Goal: Information Seeking & Learning: Learn about a topic

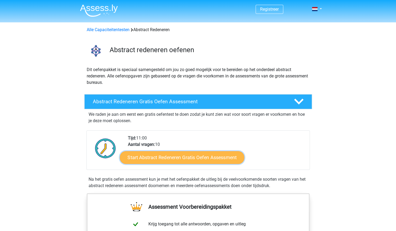
click at [195, 159] on link "Start Abstract Redeneren Gratis Oefen Assessment" at bounding box center [182, 157] width 125 height 13
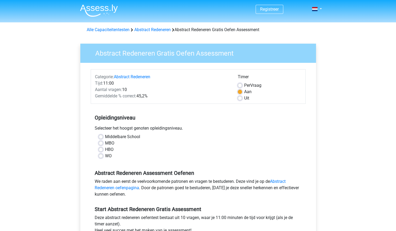
click at [105, 158] on label "WO" at bounding box center [108, 156] width 7 height 6
click at [100, 158] on input "WO" at bounding box center [101, 155] width 4 height 5
radio input "true"
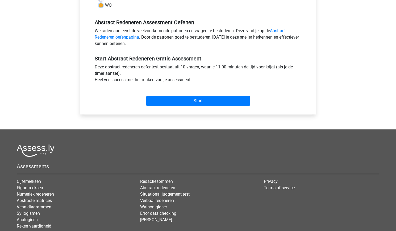
scroll to position [151, 0]
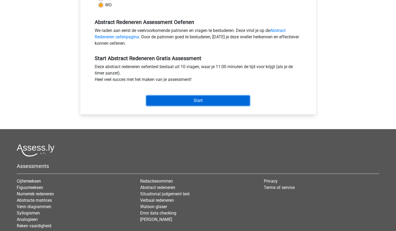
click at [216, 100] on input "Start" at bounding box center [198, 101] width 104 height 10
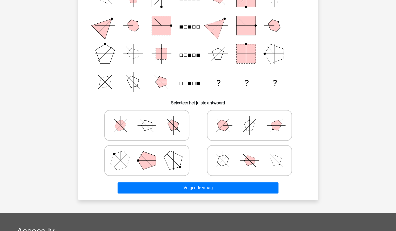
scroll to position [80, 0]
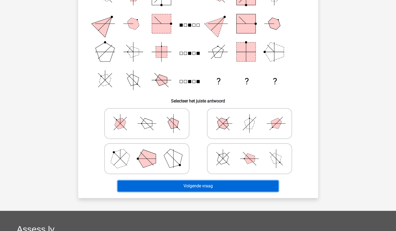
click at [244, 185] on button "Volgende vraag" at bounding box center [198, 185] width 161 height 11
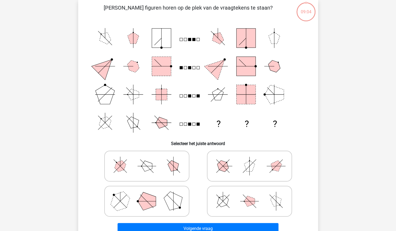
scroll to position [38, 0]
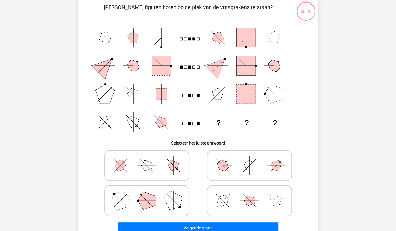
click at [336, 135] on div "Registreer Nederlands English" at bounding box center [198, 178] width 396 height 432
click at [170, 162] on icon at bounding box center [147, 166] width 80 height 27
click at [150, 159] on input "radio" at bounding box center [148, 157] width 3 height 3
radio input "true"
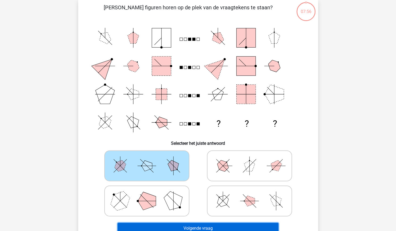
click at [199, 225] on button "Volgende vraag" at bounding box center [198, 228] width 161 height 11
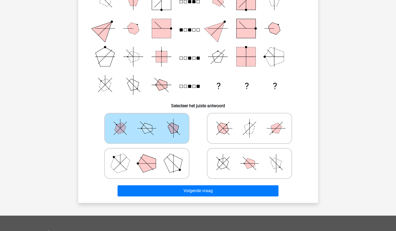
scroll to position [76, 0]
click at [202, 152] on div at bounding box center [249, 163] width 98 height 31
click at [175, 134] on icon at bounding box center [147, 128] width 80 height 27
click at [150, 121] on input "radio" at bounding box center [148, 119] width 3 height 3
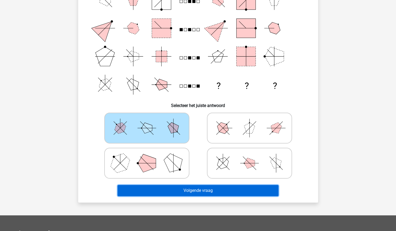
click at [201, 190] on button "Volgende vraag" at bounding box center [198, 190] width 161 height 11
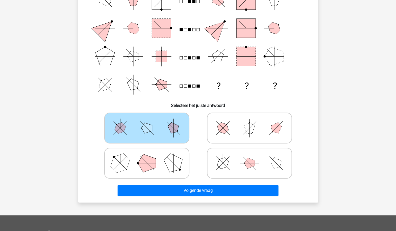
click at [172, 163] on polygon at bounding box center [174, 163] width 26 height 26
click at [150, 157] on input "radio" at bounding box center [148, 154] width 3 height 3
radio input "true"
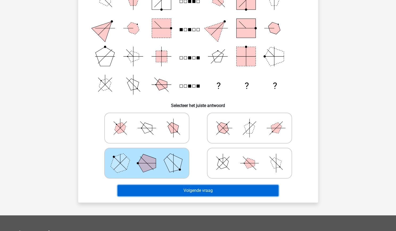
click at [199, 190] on button "Volgende vraag" at bounding box center [198, 190] width 161 height 11
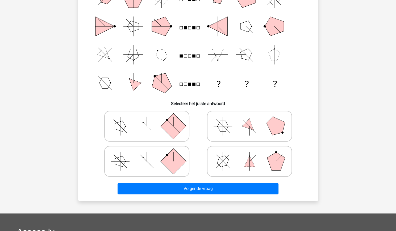
scroll to position [78, 0]
click at [253, 162] on icon at bounding box center [250, 161] width 80 height 27
click at [253, 154] on input "radio" at bounding box center [251, 152] width 3 height 3
radio input "true"
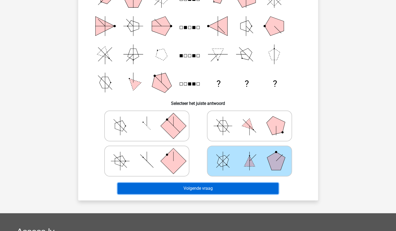
click at [228, 188] on button "Volgende vraag" at bounding box center [198, 188] width 161 height 11
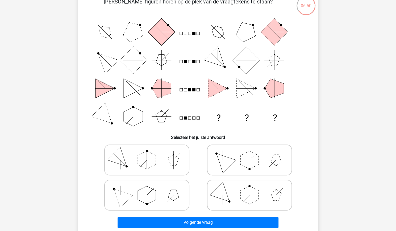
scroll to position [44, 0]
click at [153, 191] on polygon at bounding box center [147, 195] width 18 height 18
click at [150, 188] on input "radio" at bounding box center [148, 186] width 3 height 3
radio input "true"
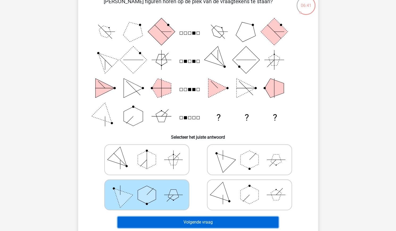
click at [192, 218] on button "Volgende vraag" at bounding box center [198, 222] width 161 height 11
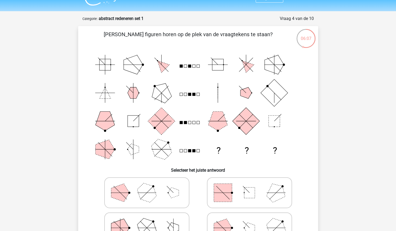
scroll to position [0, 0]
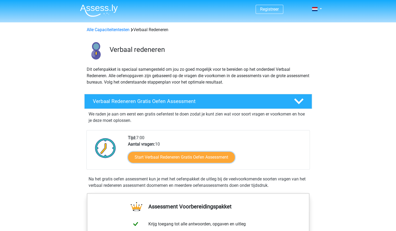
click at [180, 153] on link "Start Verbaal Redeneren Gratis Oefen Assessment" at bounding box center [181, 157] width 107 height 11
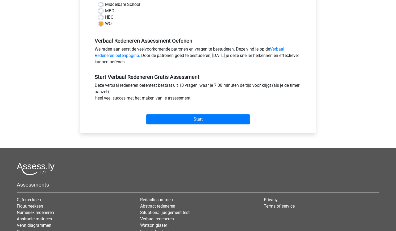
scroll to position [134, 0]
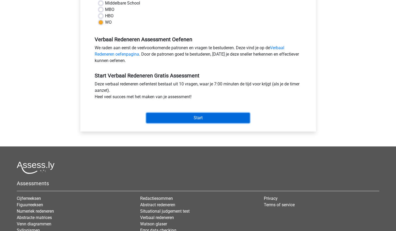
click at [200, 118] on input "Start" at bounding box center [198, 118] width 104 height 10
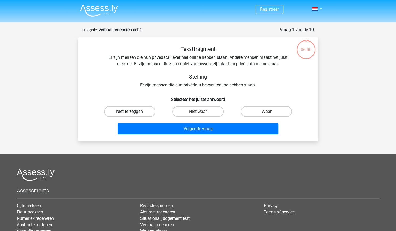
click at [147, 111] on label "Niet te zeggen" at bounding box center [129, 111] width 51 height 11
click at [133, 112] on input "Niet te zeggen" at bounding box center [131, 113] width 3 height 3
radio input "true"
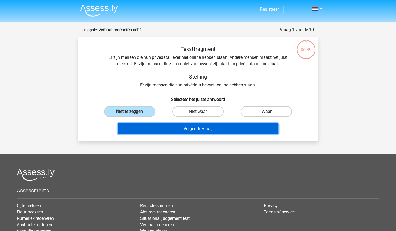
click at [198, 127] on button "Volgende vraag" at bounding box center [198, 128] width 161 height 11
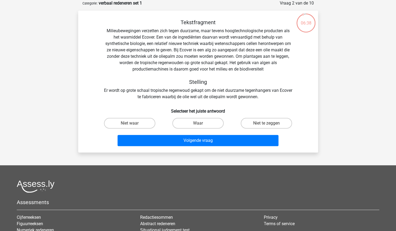
scroll to position [7, 0]
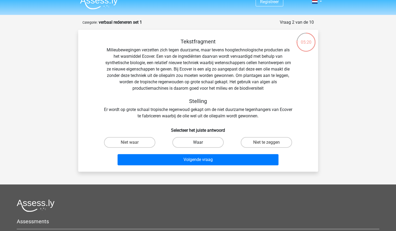
click at [199, 140] on label "Waar" at bounding box center [197, 142] width 51 height 11
click at [199, 142] on input "Waar" at bounding box center [199, 143] width 3 height 3
radio input "true"
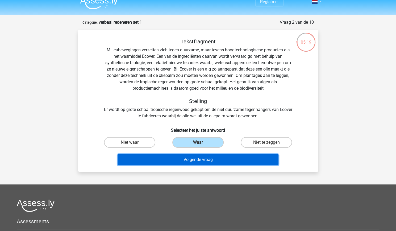
click at [212, 157] on button "Volgende vraag" at bounding box center [198, 159] width 161 height 11
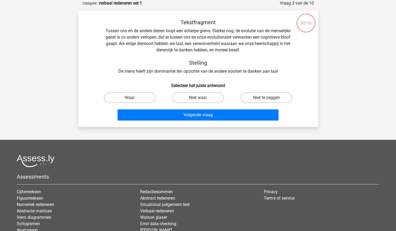
scroll to position [13, 0]
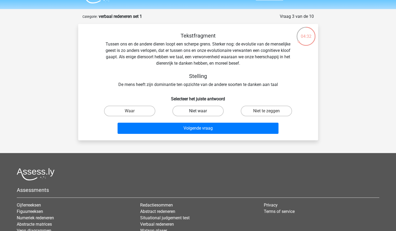
click at [189, 112] on label "Niet waar" at bounding box center [197, 111] width 51 height 11
click at [198, 112] on input "Niet waar" at bounding box center [199, 112] width 3 height 3
radio input "true"
click at [149, 110] on label "Waar" at bounding box center [129, 111] width 51 height 11
click at [133, 111] on input "Waar" at bounding box center [131, 112] width 3 height 3
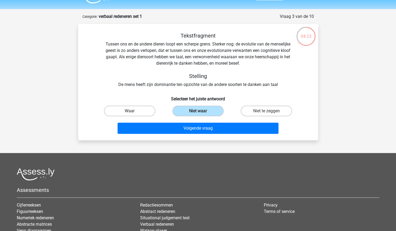
radio input "true"
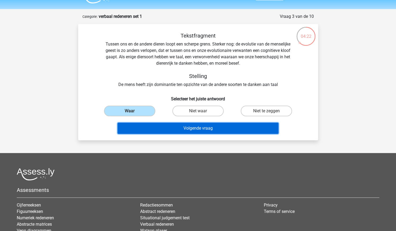
click at [188, 127] on button "Volgende vraag" at bounding box center [198, 128] width 161 height 11
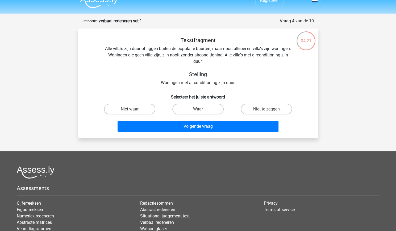
scroll to position [9, 0]
click at [252, 108] on label "Niet te zeggen" at bounding box center [266, 109] width 51 height 11
click at [267, 109] on input "Niet te zeggen" at bounding box center [268, 110] width 3 height 3
radio input "true"
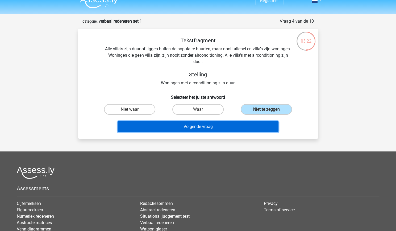
click at [233, 124] on button "Volgende vraag" at bounding box center [198, 126] width 161 height 11
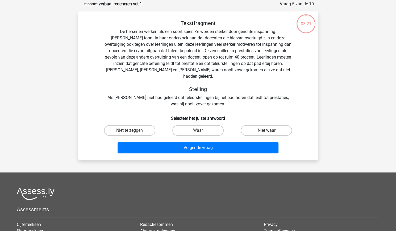
scroll to position [27, 0]
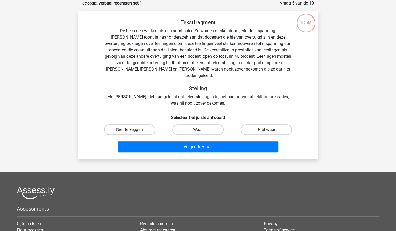
click at [211, 125] on label "Waar" at bounding box center [197, 129] width 51 height 11
click at [202, 130] on input "Waar" at bounding box center [199, 131] width 3 height 3
radio input "true"
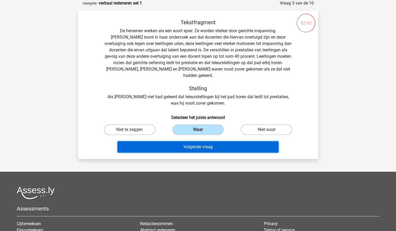
click at [214, 141] on button "Volgende vraag" at bounding box center [198, 146] width 161 height 11
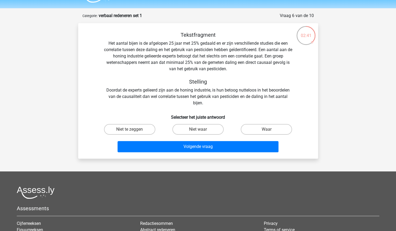
scroll to position [13, 0]
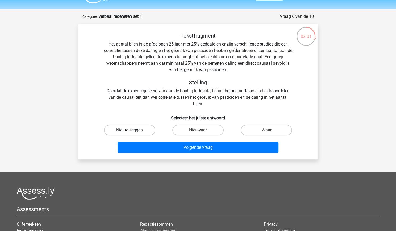
click at [146, 127] on label "Niet te zeggen" at bounding box center [129, 130] width 51 height 11
click at [133, 130] on input "Niet te zeggen" at bounding box center [131, 131] width 3 height 3
radio input "true"
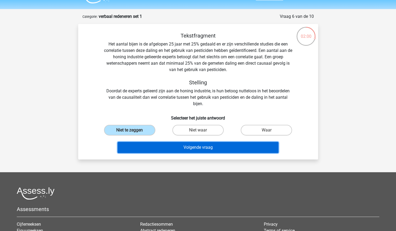
click at [201, 146] on button "Volgende vraag" at bounding box center [198, 147] width 161 height 11
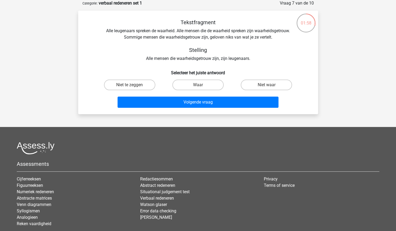
scroll to position [15, 0]
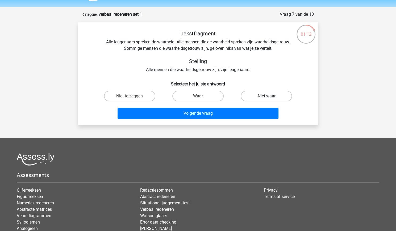
click at [279, 98] on label "Niet waar" at bounding box center [266, 96] width 51 height 11
click at [270, 98] on input "Niet waar" at bounding box center [268, 97] width 3 height 3
radio input "true"
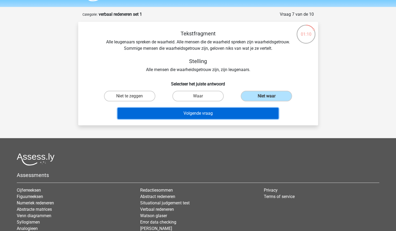
click at [239, 114] on button "Volgende vraag" at bounding box center [198, 113] width 161 height 11
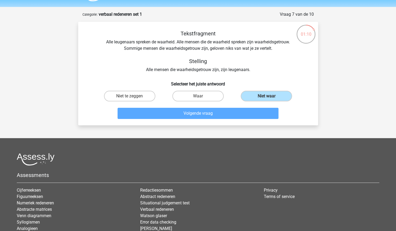
scroll to position [27, 0]
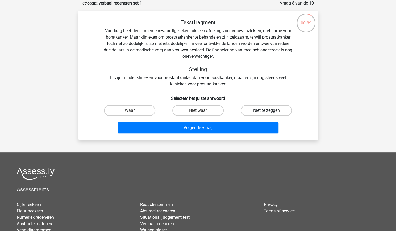
click at [283, 111] on label "Niet te zeggen" at bounding box center [266, 110] width 51 height 11
click at [270, 111] on input "Niet te zeggen" at bounding box center [268, 111] width 3 height 3
radio input "true"
click at [191, 114] on label "Niet waar" at bounding box center [197, 110] width 51 height 11
click at [198, 114] on input "Niet waar" at bounding box center [199, 111] width 3 height 3
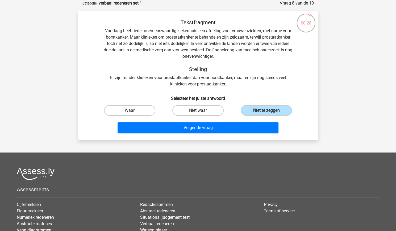
radio input "true"
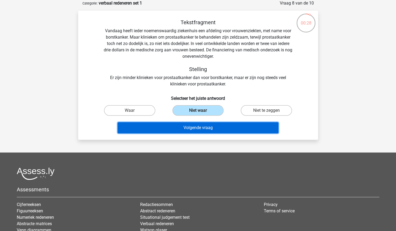
click at [201, 132] on button "Volgende vraag" at bounding box center [198, 127] width 161 height 11
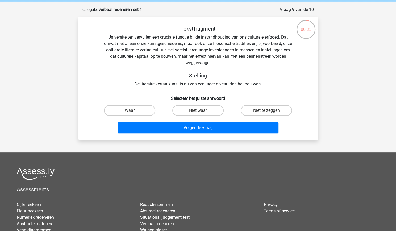
scroll to position [19, 0]
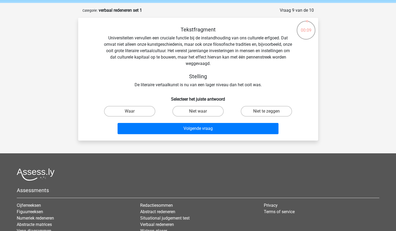
click at [267, 112] on input "Niet te zeggen" at bounding box center [268, 112] width 3 height 3
radio input "true"
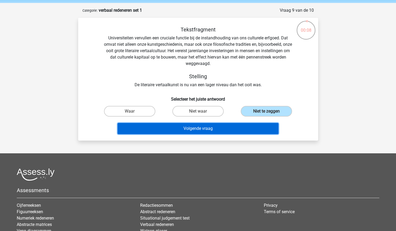
click at [243, 125] on button "Volgende vraag" at bounding box center [198, 128] width 161 height 11
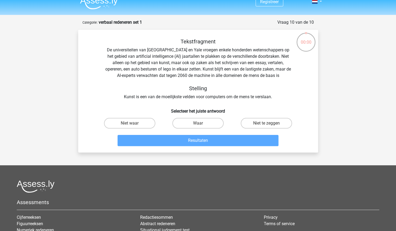
scroll to position [7, 0]
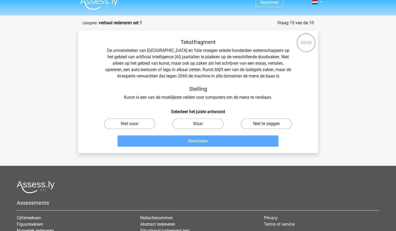
click at [265, 121] on label "Niet te zeggen" at bounding box center [266, 123] width 51 height 11
click at [267, 124] on input "Niet te zeggen" at bounding box center [268, 125] width 3 height 3
radio input "true"
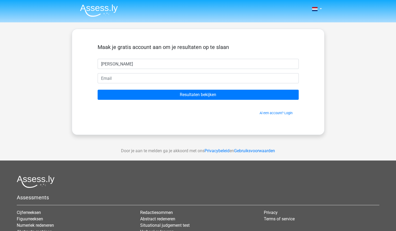
type input "[PERSON_NAME]"
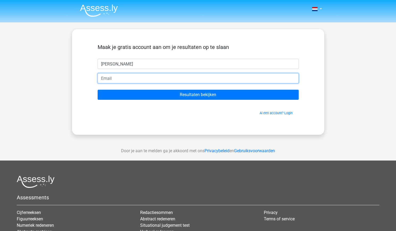
click at [188, 82] on input "email" at bounding box center [198, 78] width 201 height 10
type input "[EMAIL_ADDRESS][DOMAIN_NAME]"
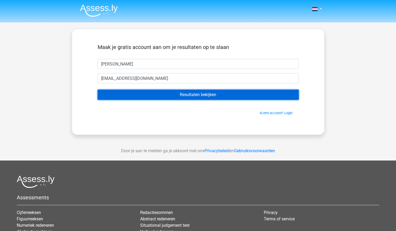
click at [184, 93] on input "Resultaten bekijken" at bounding box center [198, 95] width 201 height 10
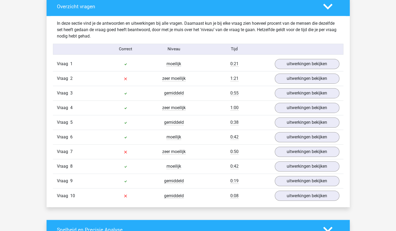
scroll to position [403, 0]
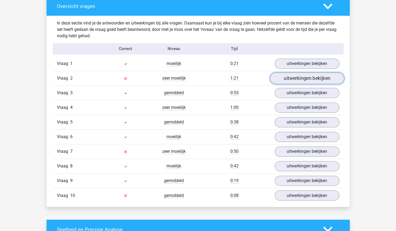
click at [301, 75] on link "uitwerkingen bekijken" at bounding box center [307, 79] width 74 height 12
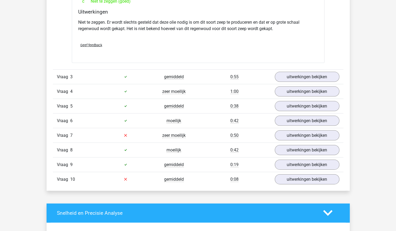
scroll to position [608, 0]
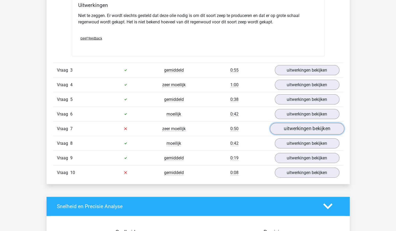
click at [317, 129] on link "uitwerkingen bekijken" at bounding box center [307, 129] width 74 height 12
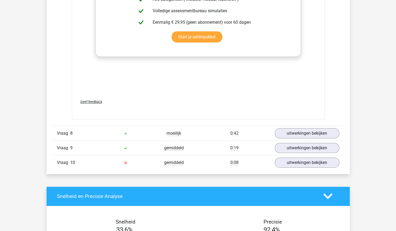
scroll to position [906, 0]
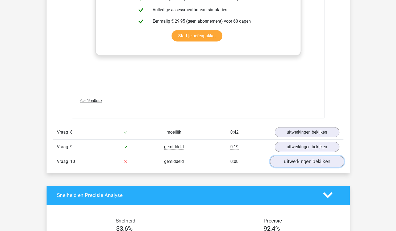
click at [323, 159] on link "uitwerkingen bekijken" at bounding box center [307, 162] width 74 height 12
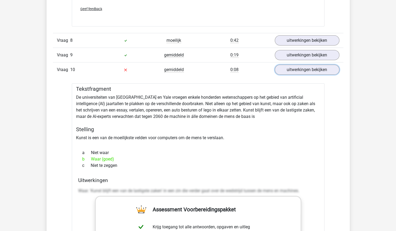
scroll to position [998, 0]
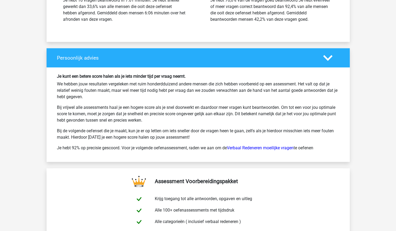
scroll to position [1522, 0]
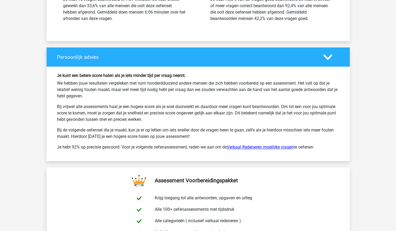
click at [277, 145] on link "Verbaal Redeneren moeilijke vragen" at bounding box center [260, 147] width 67 height 5
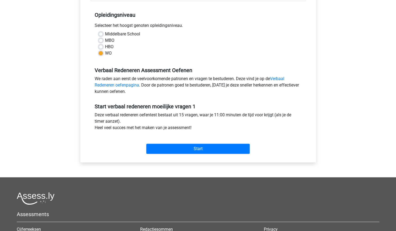
scroll to position [105, 0]
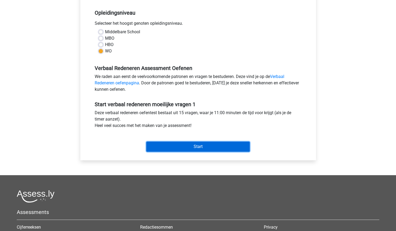
click at [231, 145] on input "Start" at bounding box center [198, 147] width 104 height 10
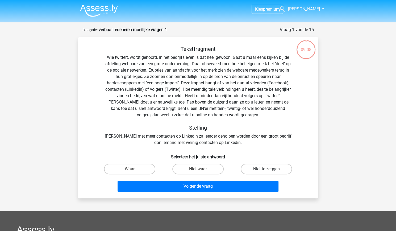
click at [280, 169] on label "Niet te zeggen" at bounding box center [266, 169] width 51 height 11
click at [270, 169] on input "Niet te zeggen" at bounding box center [268, 170] width 3 height 3
radio input "true"
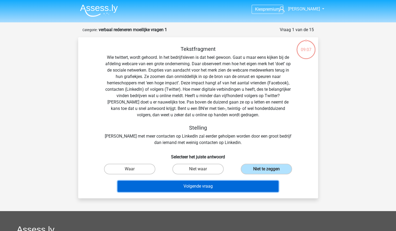
click at [235, 185] on button "Volgende vraag" at bounding box center [198, 186] width 161 height 11
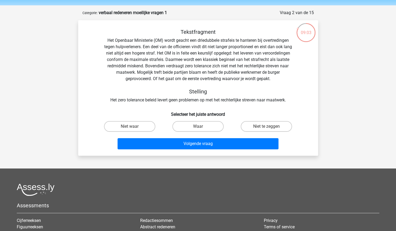
scroll to position [17, 0]
click at [136, 127] on label "Niet waar" at bounding box center [129, 126] width 51 height 11
click at [133, 127] on input "Niet waar" at bounding box center [131, 128] width 3 height 3
radio input "true"
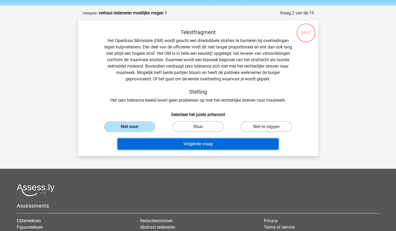
click at [170, 142] on button "Volgende vraag" at bounding box center [198, 143] width 161 height 11
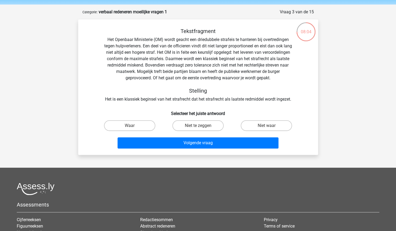
scroll to position [8, 0]
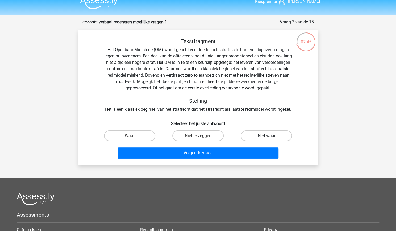
click at [274, 138] on label "Niet waar" at bounding box center [266, 135] width 51 height 11
click at [270, 138] on input "Niet waar" at bounding box center [268, 137] width 3 height 3
radio input "true"
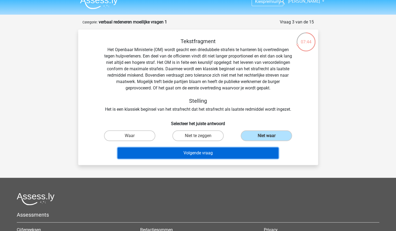
click at [237, 155] on button "Volgende vraag" at bounding box center [198, 152] width 161 height 11
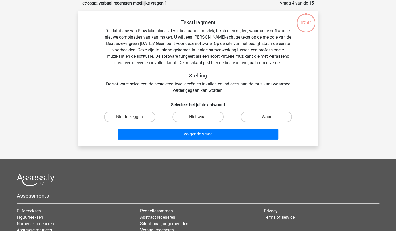
scroll to position [12, 0]
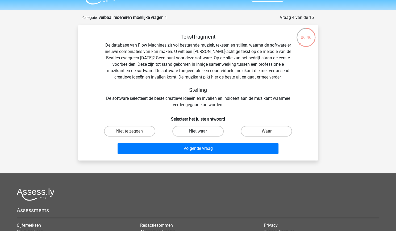
click at [206, 131] on label "Niet waar" at bounding box center [197, 131] width 51 height 11
click at [202, 131] on input "Niet waar" at bounding box center [199, 132] width 3 height 3
radio input "true"
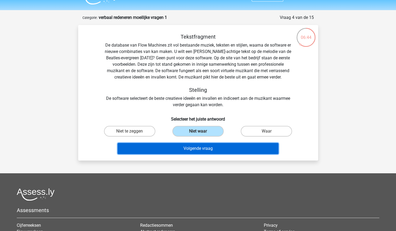
click at [212, 150] on button "Volgende vraag" at bounding box center [198, 148] width 161 height 11
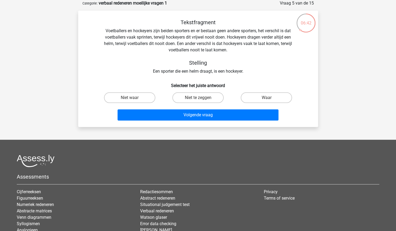
scroll to position [0, 0]
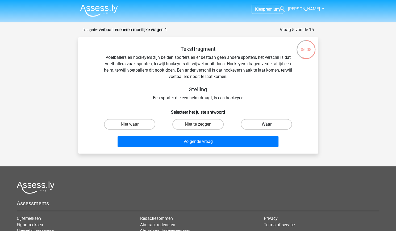
click at [264, 124] on label "Waar" at bounding box center [266, 124] width 51 height 11
click at [267, 124] on input "Waar" at bounding box center [268, 125] width 3 height 3
radio input "true"
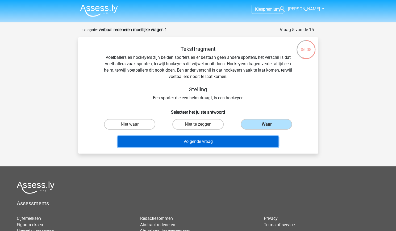
click at [234, 139] on button "Volgende vraag" at bounding box center [198, 141] width 161 height 11
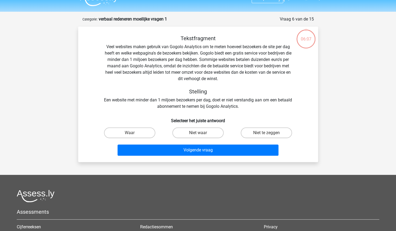
scroll to position [10, 0]
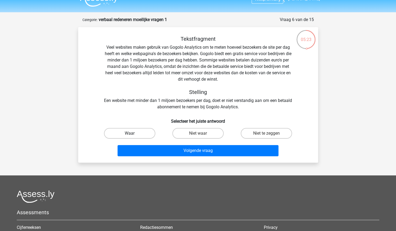
click at [142, 134] on label "Waar" at bounding box center [129, 133] width 51 height 11
click at [133, 134] on input "Waar" at bounding box center [131, 134] width 3 height 3
radio input "true"
click at [243, 133] on label "Niet te zeggen" at bounding box center [266, 133] width 51 height 11
click at [267, 133] on input "Niet te zeggen" at bounding box center [268, 134] width 3 height 3
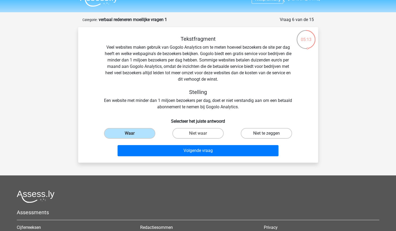
radio input "true"
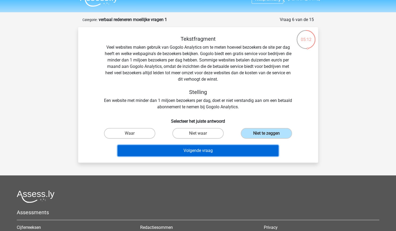
click at [229, 151] on button "Volgende vraag" at bounding box center [198, 150] width 161 height 11
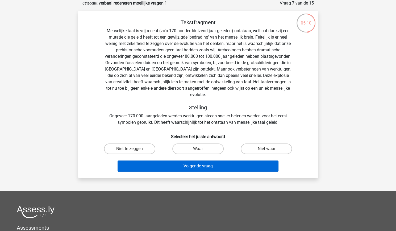
scroll to position [13, 0]
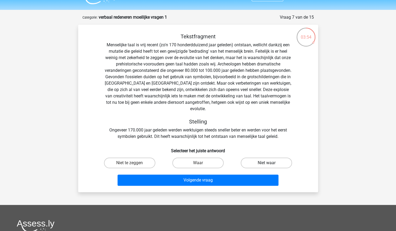
click at [285, 158] on label "Niet waar" at bounding box center [266, 163] width 51 height 11
click at [270, 163] on input "Niet waar" at bounding box center [268, 164] width 3 height 3
radio input "true"
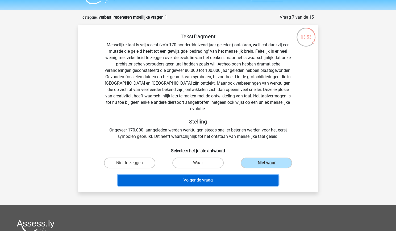
click at [233, 178] on button "Volgende vraag" at bounding box center [198, 180] width 161 height 11
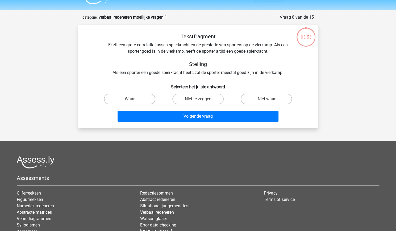
scroll to position [27, 0]
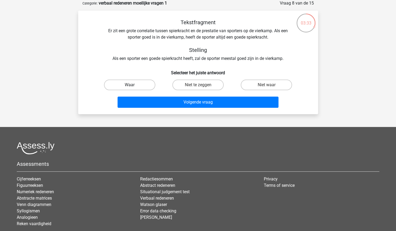
click at [146, 89] on label "Waar" at bounding box center [129, 85] width 51 height 11
click at [133, 88] on input "Waar" at bounding box center [131, 86] width 3 height 3
radio input "true"
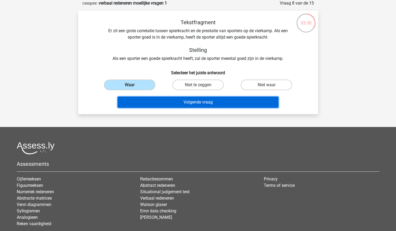
click at [200, 102] on button "Volgende vraag" at bounding box center [198, 102] width 161 height 11
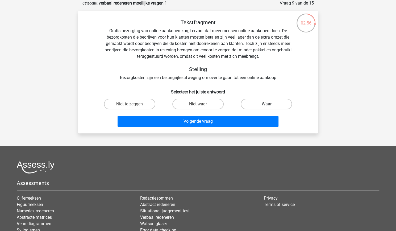
click at [267, 109] on label "Waar" at bounding box center [266, 104] width 51 height 11
click at [267, 108] on input "Waar" at bounding box center [268, 105] width 3 height 3
radio input "true"
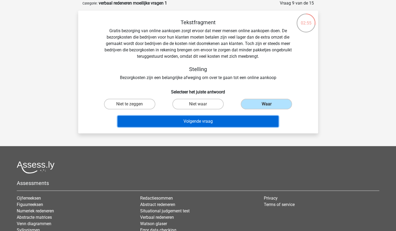
click at [239, 121] on button "Volgende vraag" at bounding box center [198, 121] width 161 height 11
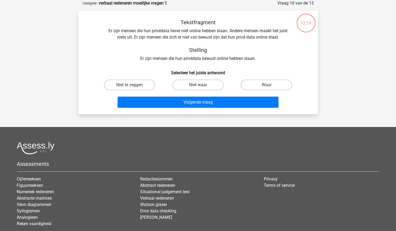
scroll to position [17, 0]
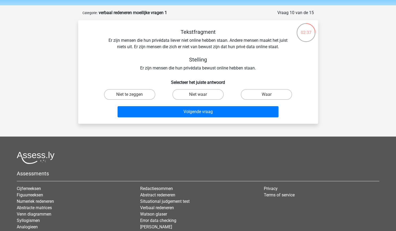
click at [132, 95] on input "Niet te zeggen" at bounding box center [131, 96] width 3 height 3
radio input "true"
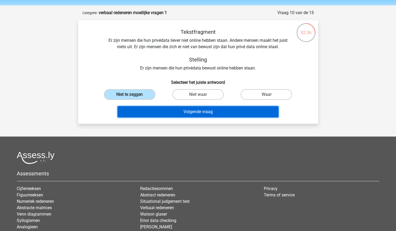
click at [200, 112] on button "Volgende vraag" at bounding box center [198, 111] width 161 height 11
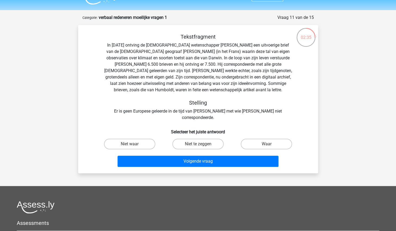
scroll to position [12, 0]
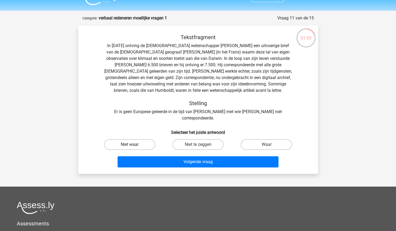
click at [129, 139] on label "Niet waar" at bounding box center [129, 144] width 51 height 11
click at [130, 145] on input "Niet waar" at bounding box center [131, 146] width 3 height 3
radio input "true"
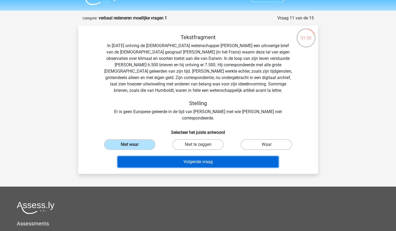
click at [197, 157] on button "Volgende vraag" at bounding box center [198, 161] width 161 height 11
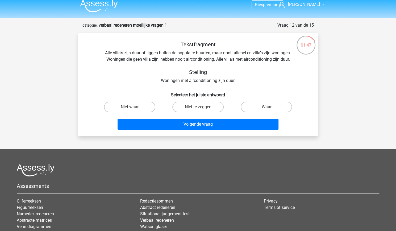
scroll to position [4, 0]
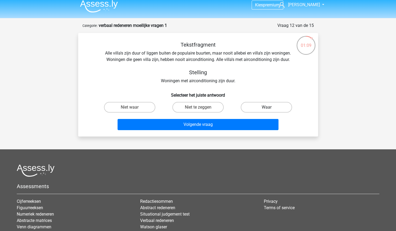
click at [264, 107] on label "Waar" at bounding box center [266, 107] width 51 height 11
click at [267, 107] on input "Waar" at bounding box center [268, 108] width 3 height 3
radio input "true"
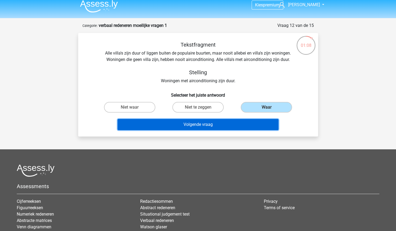
click at [237, 121] on button "Volgende vraag" at bounding box center [198, 124] width 161 height 11
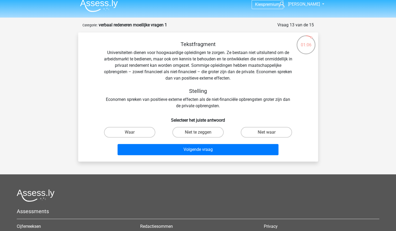
scroll to position [4, 0]
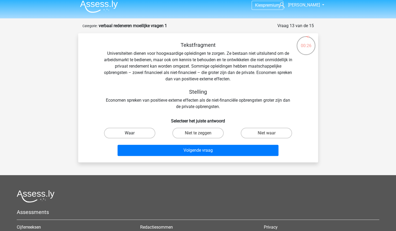
click at [138, 134] on label "Waar" at bounding box center [129, 133] width 51 height 11
click at [133, 134] on input "Waar" at bounding box center [131, 134] width 3 height 3
radio input "true"
click at [253, 135] on label "Niet waar" at bounding box center [266, 133] width 51 height 11
click at [267, 135] on input "Niet waar" at bounding box center [268, 134] width 3 height 3
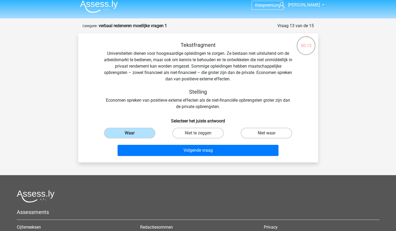
radio input "true"
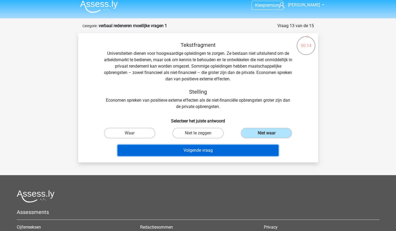
click at [217, 149] on button "Volgende vraag" at bounding box center [198, 150] width 161 height 11
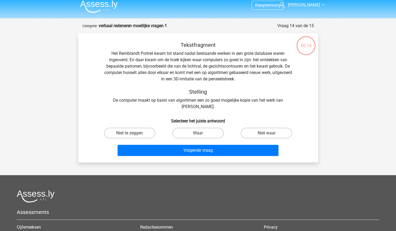
scroll to position [27, 0]
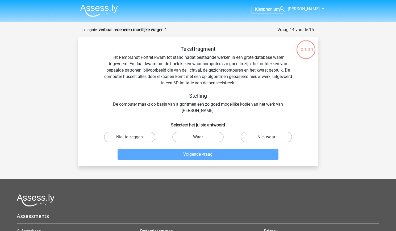
scroll to position [27, 0]
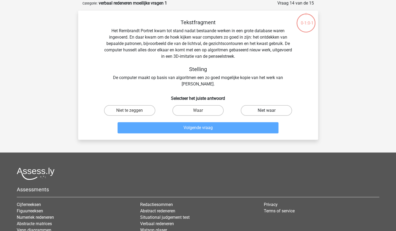
click at [260, 108] on label "Niet waar" at bounding box center [266, 110] width 51 height 11
click at [267, 110] on input "Niet waar" at bounding box center [268, 111] width 3 height 3
radio input "true"
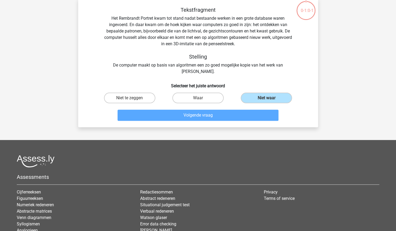
scroll to position [0, 0]
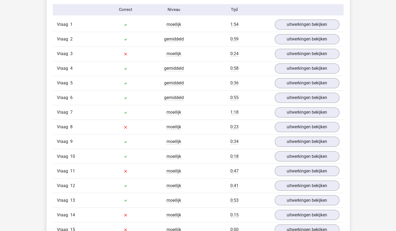
scroll to position [442, 0]
click at [315, 56] on link "uitwerkingen bekijken" at bounding box center [307, 54] width 74 height 12
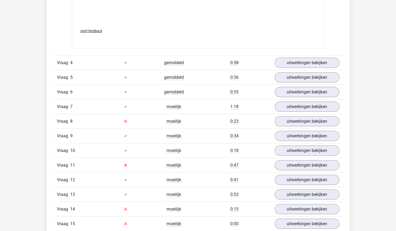
scroll to position [761, 0]
click at [331, 119] on link "uitwerkingen bekijken" at bounding box center [307, 121] width 74 height 12
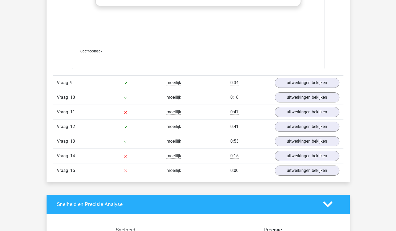
scroll to position [1102, 0]
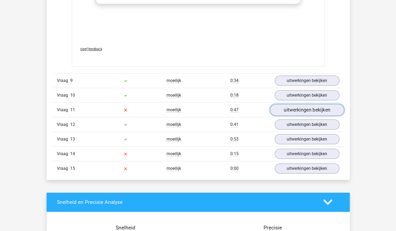
click at [325, 109] on link "uitwerkingen bekijken" at bounding box center [307, 110] width 74 height 12
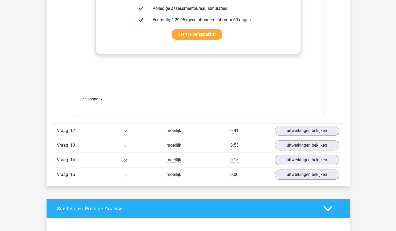
scroll to position [1409, 0]
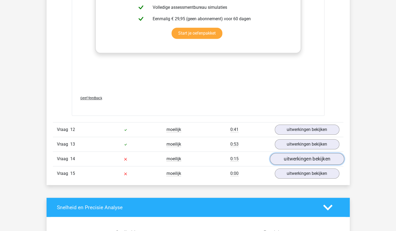
click at [328, 158] on link "uitwerkingen bekijken" at bounding box center [307, 159] width 74 height 12
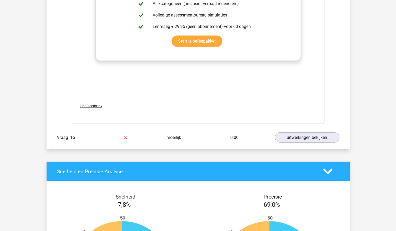
scroll to position [1745, 0]
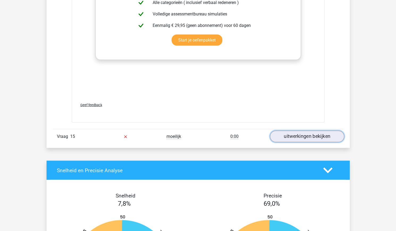
click at [323, 134] on link "uitwerkingen bekijken" at bounding box center [307, 136] width 74 height 12
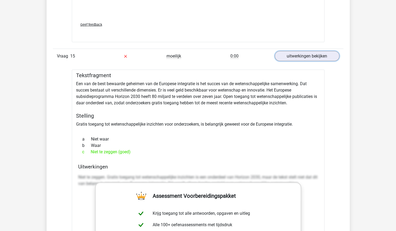
scroll to position [1818, 0]
